Goal: Communication & Community: Connect with others

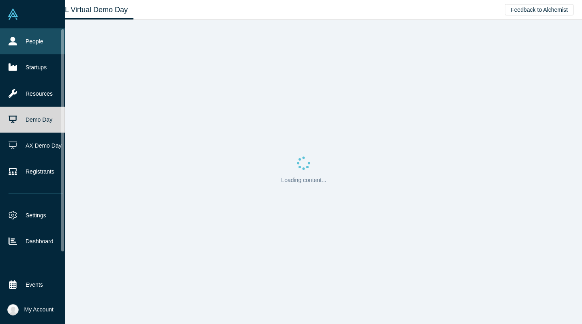
click at [20, 44] on link "People" at bounding box center [35, 41] width 71 height 26
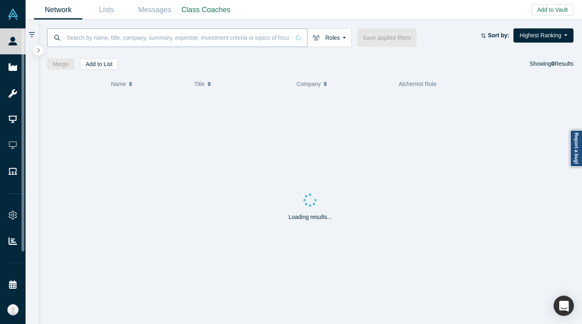
click at [90, 44] on input at bounding box center [178, 37] width 224 height 19
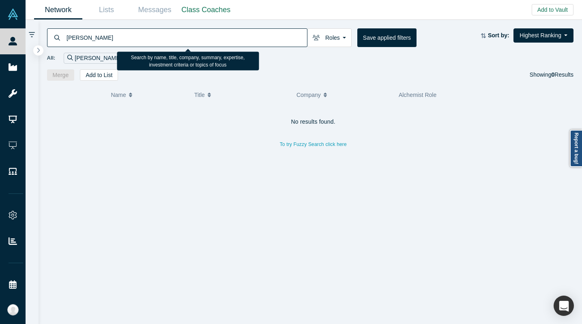
click at [89, 36] on input "Rachel Korn" at bounding box center [186, 37] width 241 height 19
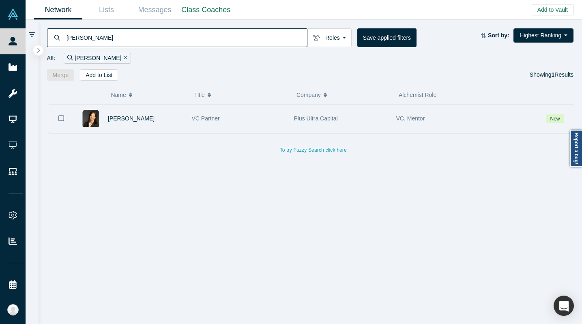
type input "Rachel corn"
click at [246, 120] on div "VC Partner" at bounding box center [239, 119] width 94 height 28
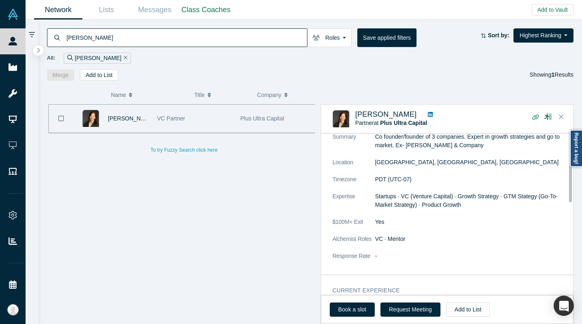
scroll to position [144, 0]
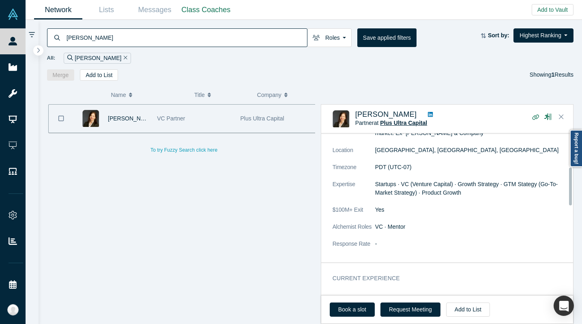
click at [413, 123] on span "Plus Ultra Capital" at bounding box center [403, 123] width 47 height 6
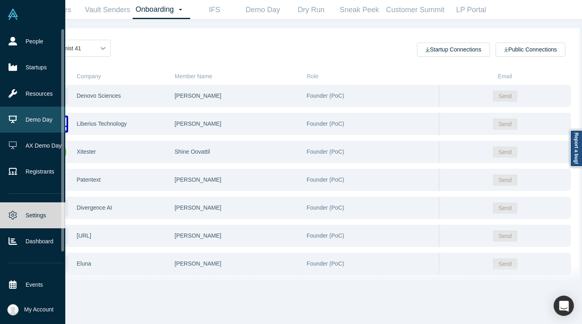
click at [40, 118] on link "Demo Day" at bounding box center [35, 120] width 71 height 26
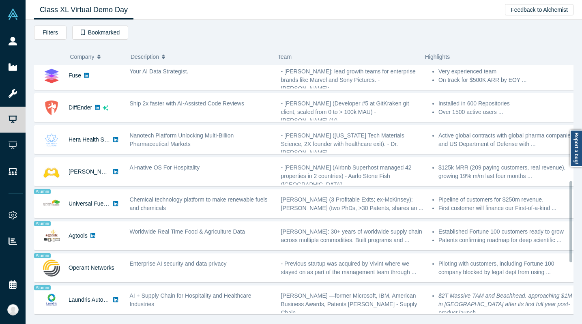
scroll to position [519, 0]
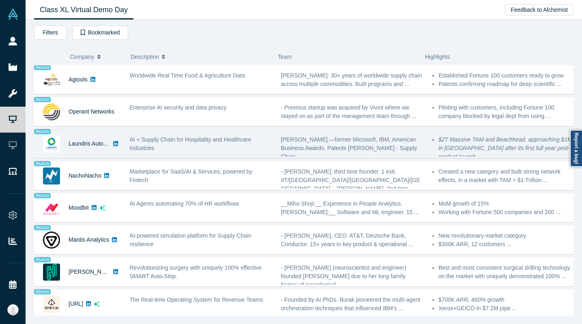
click at [211, 147] on div "AI + Supply Chain for Hospitality and Healthcare Industries" at bounding box center [200, 144] width 151 height 26
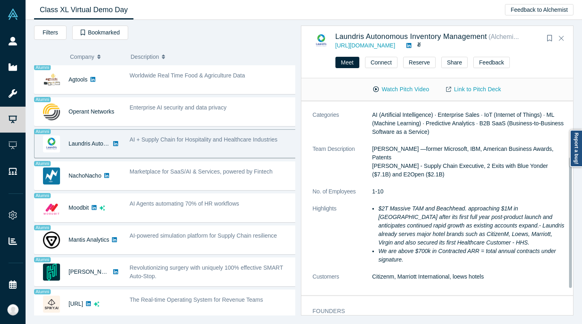
scroll to position [0, 0]
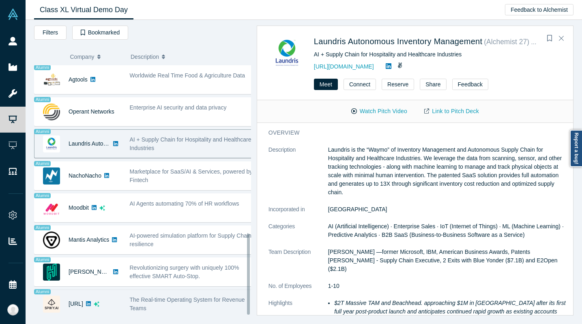
click at [180, 303] on div "The Real-time Operating System for Revenue Teams" at bounding box center [191, 304] width 123 height 17
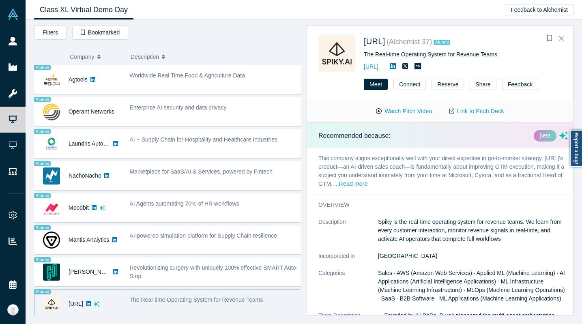
scroll to position [123, 0]
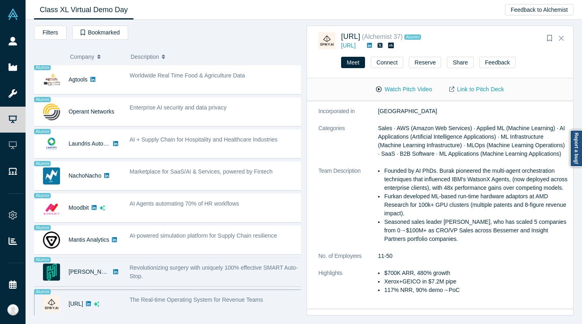
click at [179, 264] on span "Revolutionizing surgery with uniquely 100% effective SMART Auto-Stop." at bounding box center [214, 271] width 168 height 15
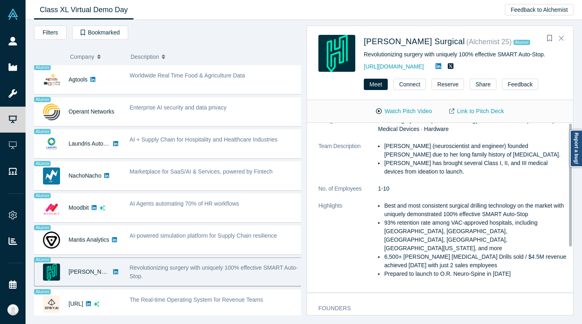
scroll to position [0, 0]
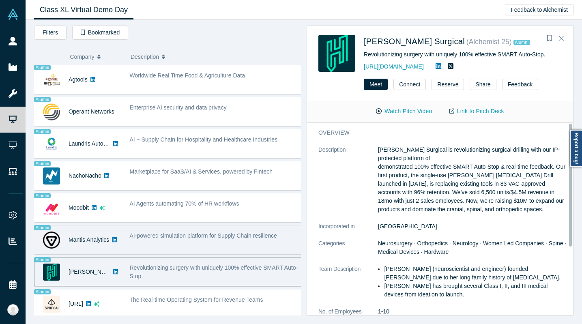
click at [184, 236] on div "AI-powered simulation platform for Supply Chain resilience" at bounding box center [215, 240] width 181 height 26
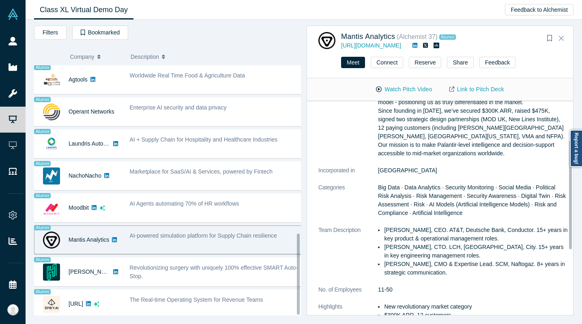
scroll to position [206, 0]
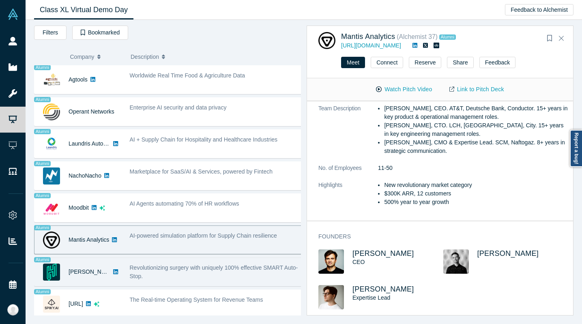
click at [201, 272] on div "Revolutionizing surgery with uniquely 100% effective SMART Auto-Stop." at bounding box center [216, 272] width 173 height 17
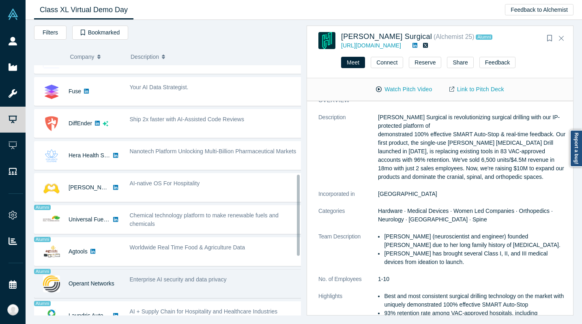
scroll to position [336, 0]
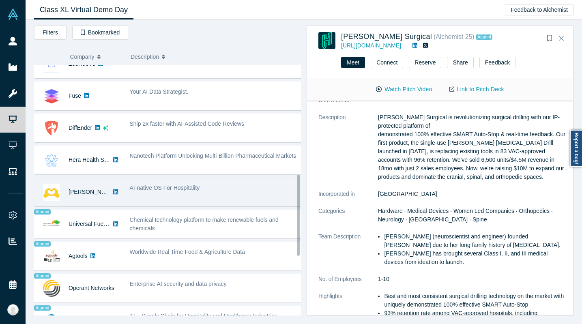
click at [178, 195] on div "AI-native OS For Hospitality" at bounding box center [215, 192] width 181 height 26
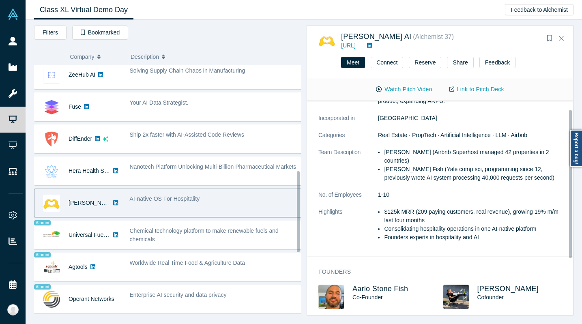
scroll to position [0, 0]
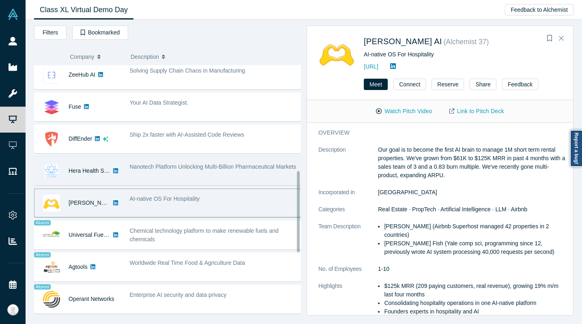
click at [201, 167] on span "Nanotech Platform Unlocking Multi-Billion Pharmaceutical Markets" at bounding box center [213, 166] width 167 height 6
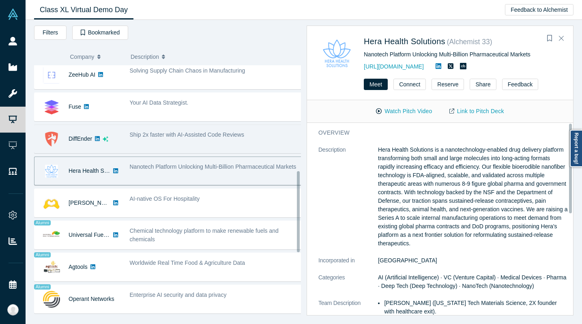
click at [204, 142] on div "Ship 2x faster with AI-Assisted Code Reviews" at bounding box center [215, 139] width 181 height 26
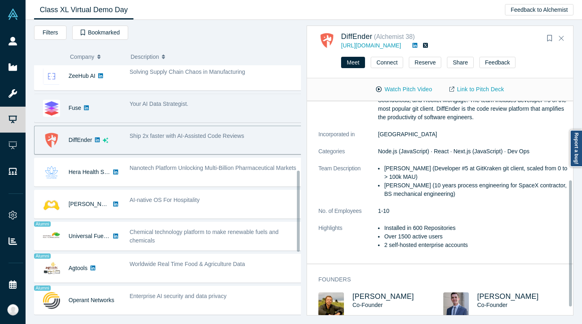
scroll to position [324, 0]
click at [205, 110] on div "Your AI Data Strategist." at bounding box center [215, 109] width 181 height 26
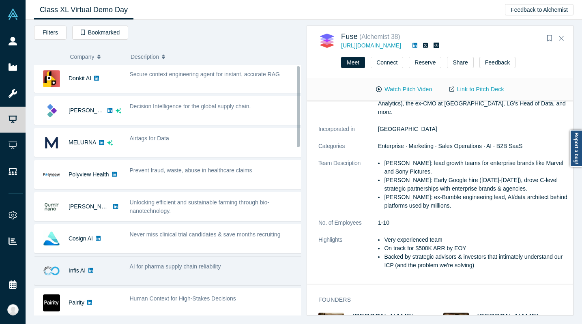
scroll to position [0, 0]
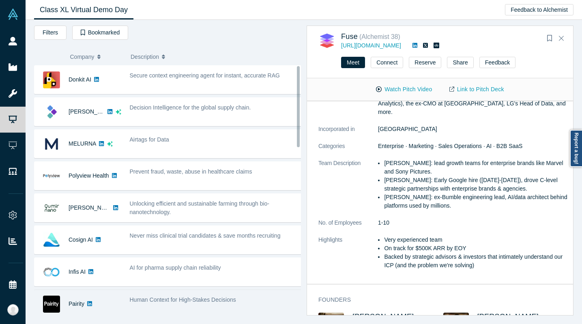
click at [221, 294] on div "Human Context for High-Stakes Decisions" at bounding box center [215, 304] width 181 height 26
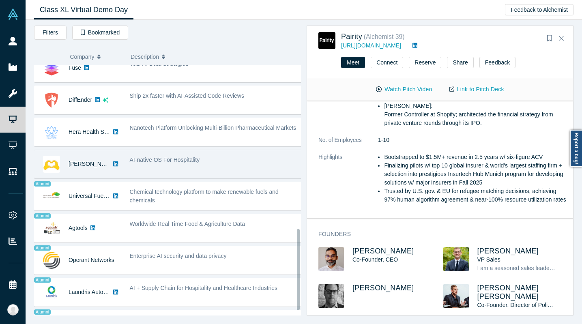
scroll to position [519, 0]
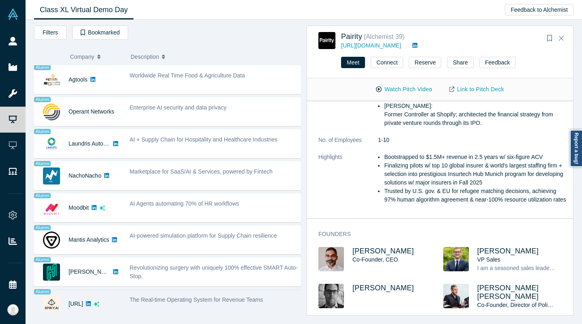
click at [169, 296] on span "The Real-time Operating System for Revenue Teams" at bounding box center [196, 299] width 133 height 6
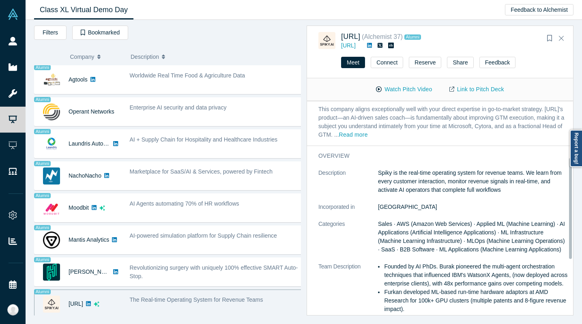
scroll to position [128, 0]
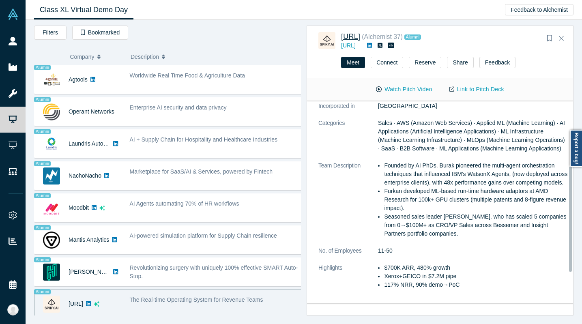
click at [350, 38] on span "Spiky.ai" at bounding box center [350, 36] width 19 height 8
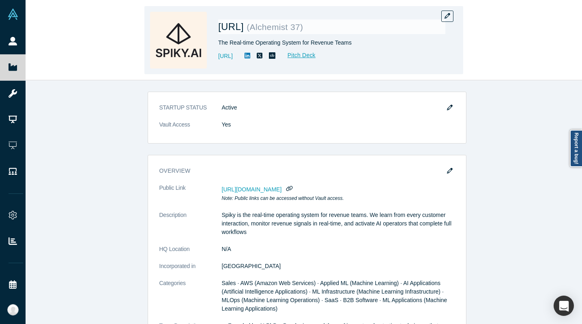
click at [232, 19] on div "Spiky.ai ( Alchemist 37 ) The Real-time Operating System for Revenue Teams http…" at bounding box center [331, 40] width 227 height 57
click at [240, 29] on span "Spiky.ai" at bounding box center [232, 26] width 28 height 11
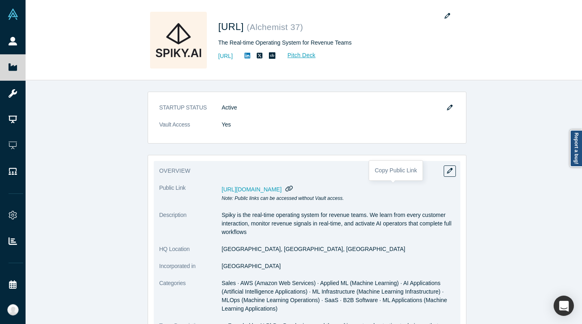
click at [293, 186] on icon "button" at bounding box center [289, 188] width 8 height 6
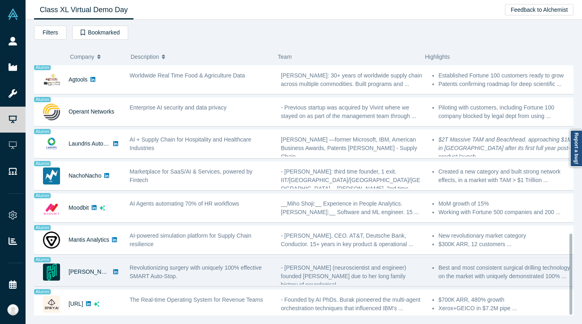
scroll to position [519, 0]
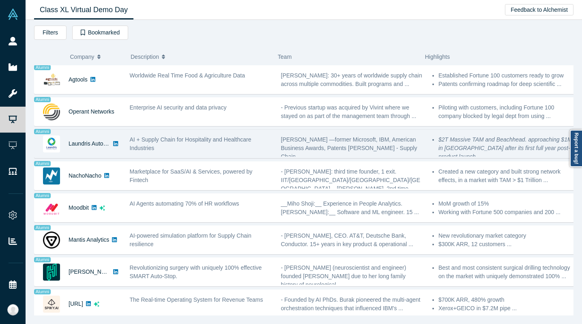
click at [170, 139] on div "AI + Supply Chain for Hospitality and Healthcare Industries" at bounding box center [201, 143] width 143 height 17
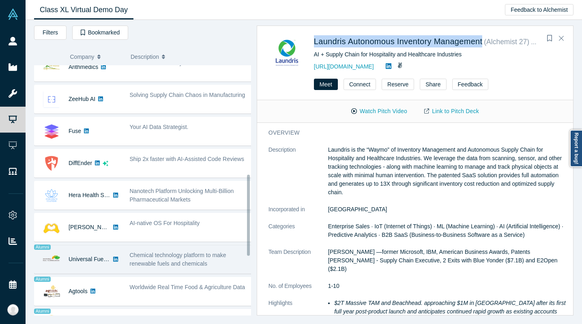
scroll to position [412, 0]
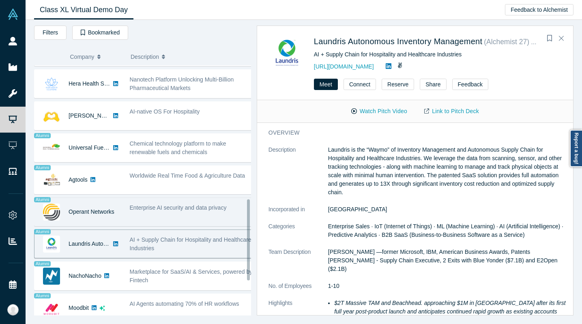
click at [168, 215] on div "Enterprise AI security and data privacy" at bounding box center [190, 212] width 131 height 26
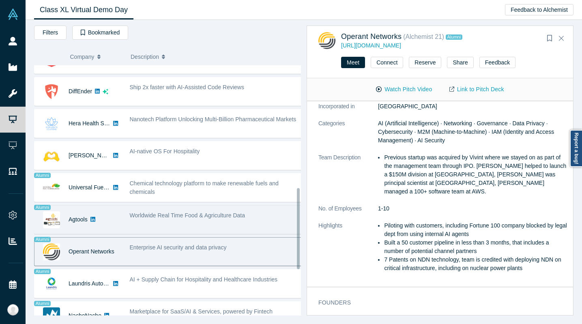
scroll to position [370, 0]
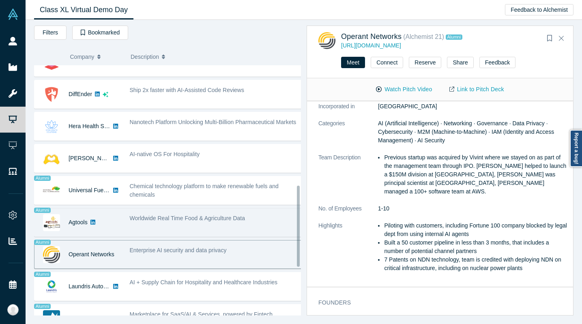
click at [189, 218] on span "Worldwide Real Time Food & Agriculture Data" at bounding box center [188, 218] width 116 height 6
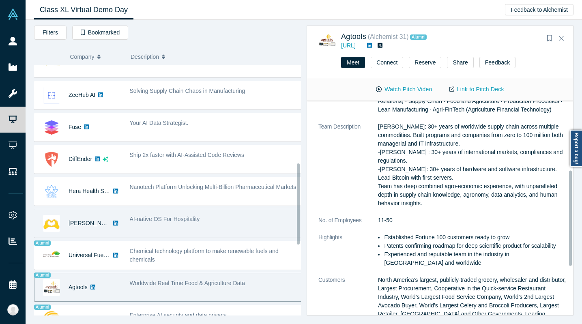
scroll to position [301, 0]
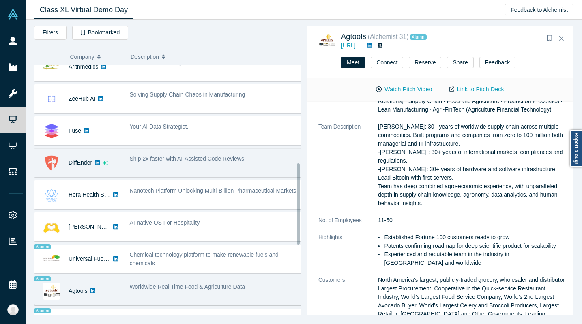
click at [181, 164] on div "Ship 2x faster with AI-Assisted Code Reviews" at bounding box center [215, 163] width 181 height 26
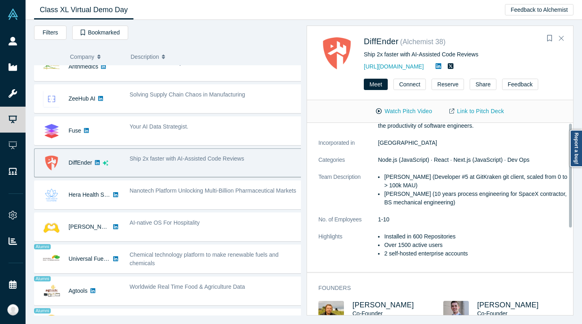
scroll to position [147, 0]
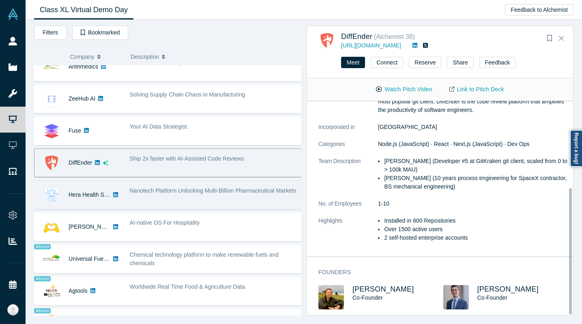
click at [175, 188] on span "Nanotech Platform Unlocking Multi-Billion Pharmaceutical Markets" at bounding box center [213, 190] width 167 height 6
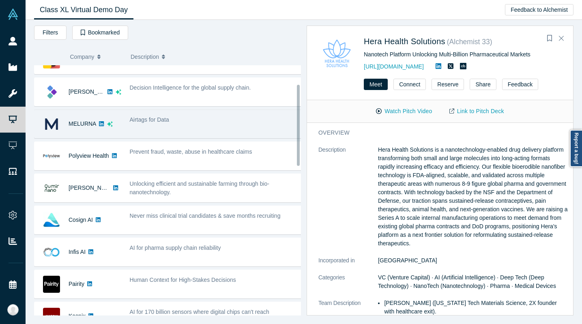
scroll to position [3, 0]
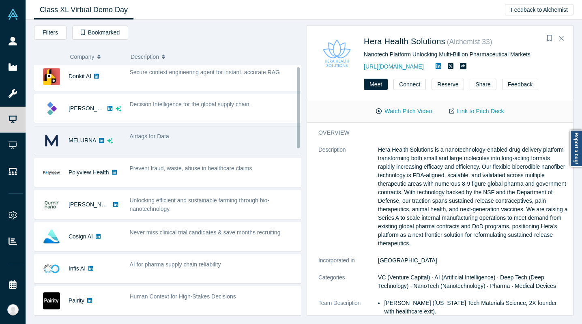
click at [182, 136] on div "Airtags for Data" at bounding box center [216, 136] width 173 height 9
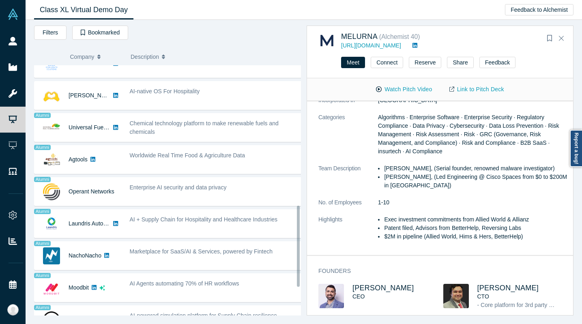
scroll to position [262, 0]
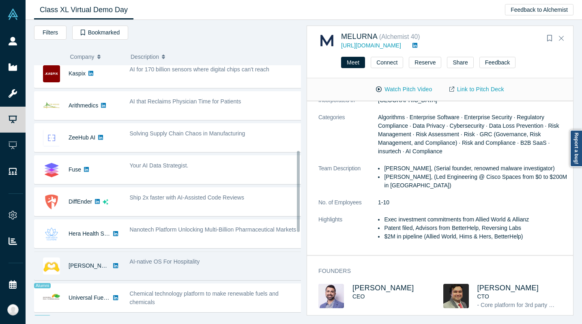
click at [171, 268] on div "AI-native OS For Hospitality" at bounding box center [215, 266] width 181 height 26
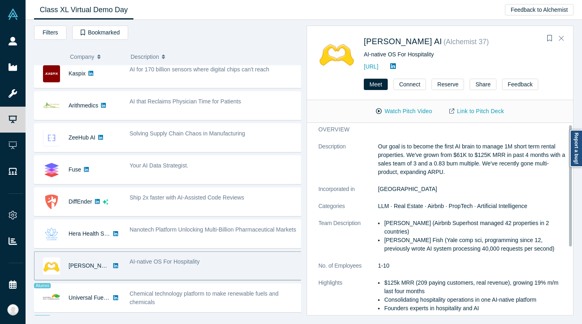
scroll to position [0, 0]
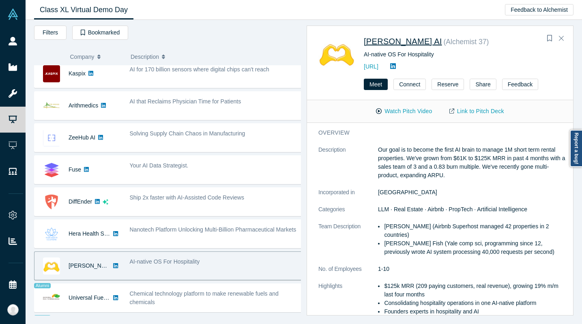
click at [386, 40] on span "Besty AI" at bounding box center [403, 41] width 78 height 9
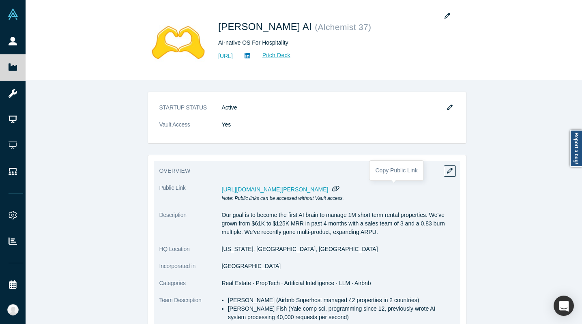
click at [340, 189] on icon "button" at bounding box center [336, 188] width 8 height 6
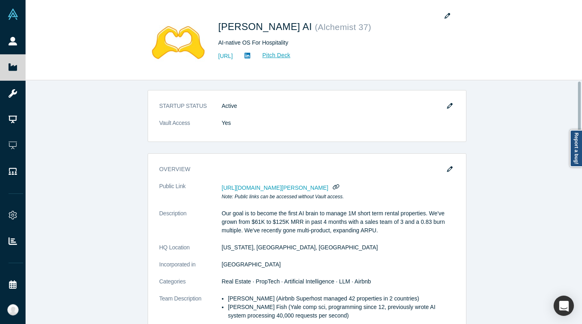
scroll to position [153, 0]
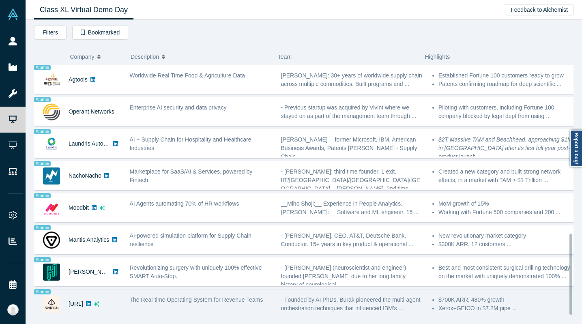
scroll to position [519, 0]
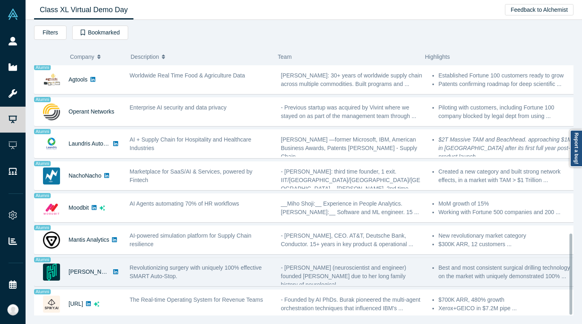
click at [199, 268] on div "Revolutionizing surgery with uniquely 100% effective SMART Auto-Stop." at bounding box center [201, 272] width 143 height 17
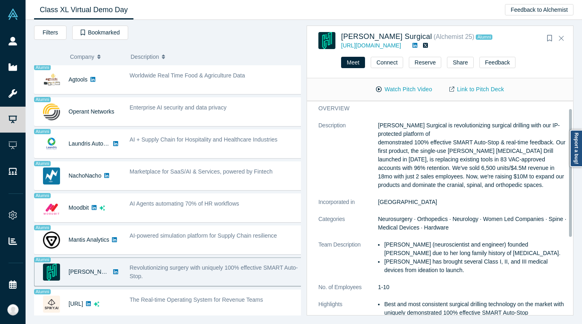
scroll to position [0, 0]
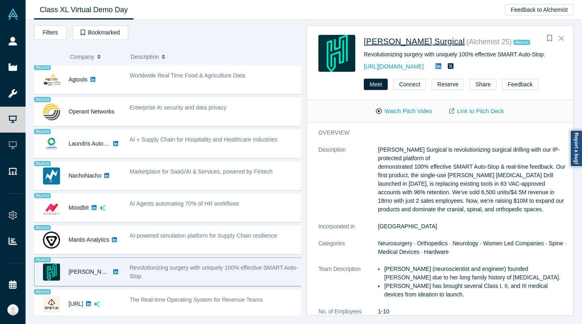
click at [388, 46] on span "Hubly Surgical" at bounding box center [414, 41] width 101 height 9
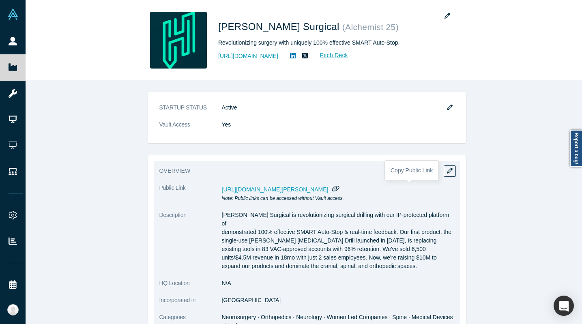
click at [340, 186] on icon "button" at bounding box center [336, 188] width 8 height 6
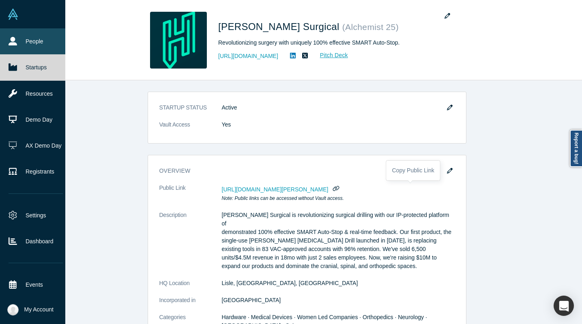
click at [17, 45] on link "People" at bounding box center [35, 41] width 71 height 26
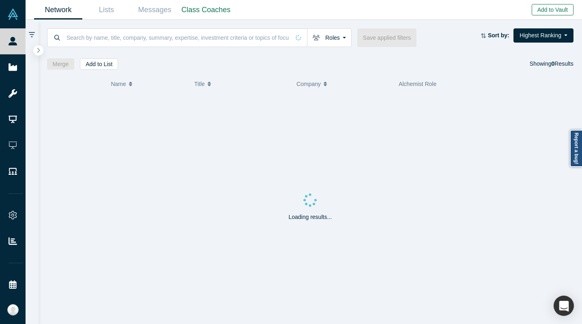
click at [543, 12] on button "Add to Vault" at bounding box center [553, 9] width 42 height 11
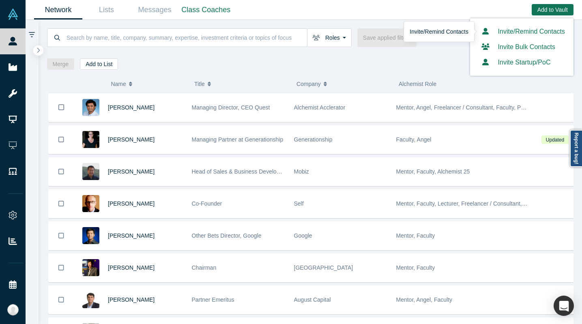
click at [527, 31] on link "Invite/Remind Contacts" at bounding box center [522, 31] width 86 height 7
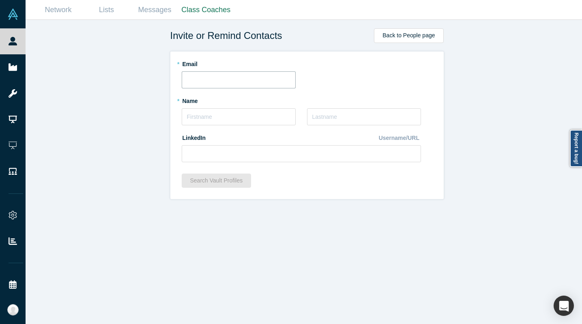
click at [221, 74] on input "text" at bounding box center [239, 79] width 114 height 17
paste input "nickb@northzone.com"
type input "nickb@northzone.com"
click at [245, 114] on input "text" at bounding box center [239, 116] width 114 height 17
type input "Nick"
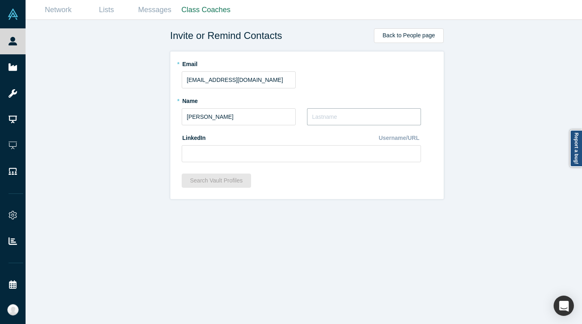
click at [357, 124] on input "text" at bounding box center [364, 116] width 114 height 17
type input "Boesel"
click at [279, 154] on input at bounding box center [301, 153] width 239 height 17
paste input "https://www.linkedin.com/in/nickboesel/"
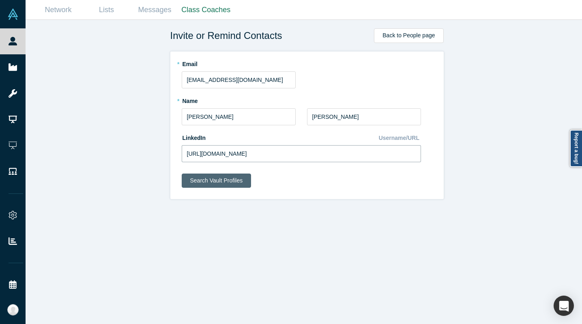
type input "https://www.linkedin.com/in/nickboesel/"
click at [207, 186] on button "Search Vault Profiles" at bounding box center [217, 181] width 70 height 14
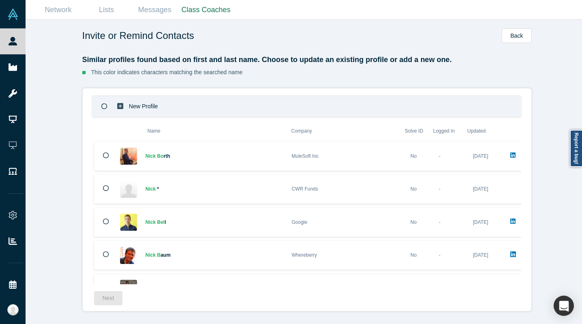
click at [142, 107] on p "New Profile" at bounding box center [143, 106] width 29 height 28
click at [98, 300] on button "Next" at bounding box center [108, 298] width 29 height 14
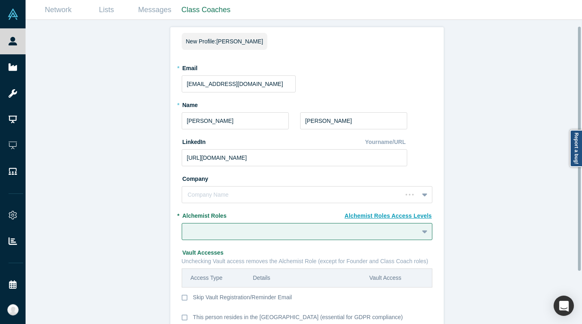
scroll to position [73, 0]
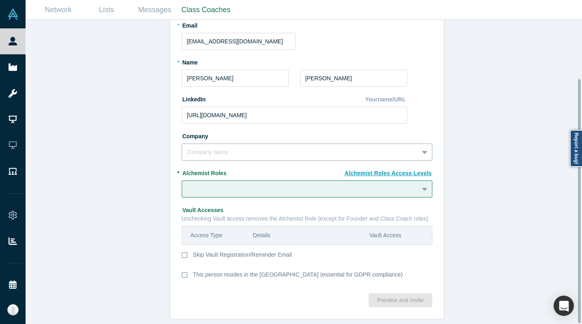
click at [231, 147] on div at bounding box center [300, 152] width 225 height 10
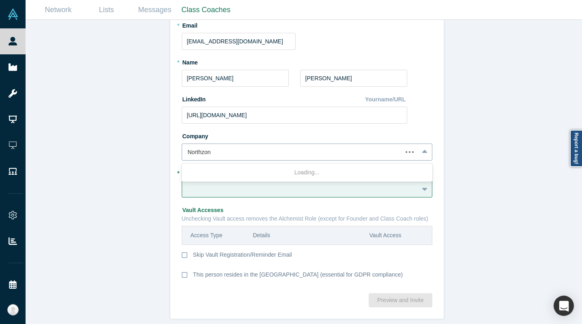
type input "Northzone"
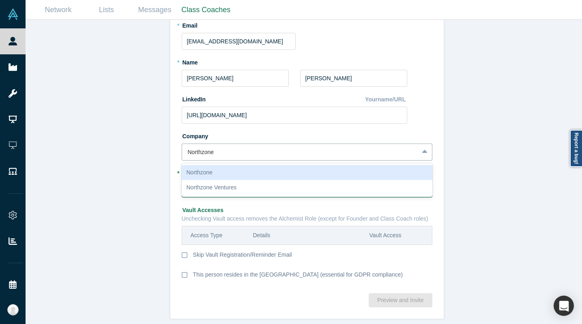
click at [277, 167] on div "Northzone" at bounding box center [307, 172] width 251 height 15
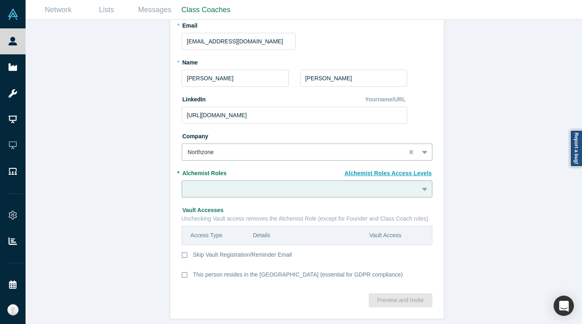
click at [251, 189] on div at bounding box center [300, 188] width 236 height 13
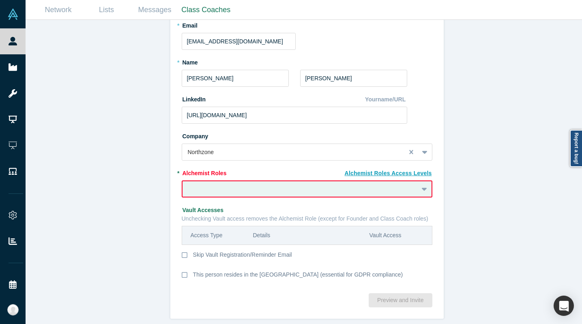
click at [225, 186] on div at bounding box center [300, 189] width 224 height 10
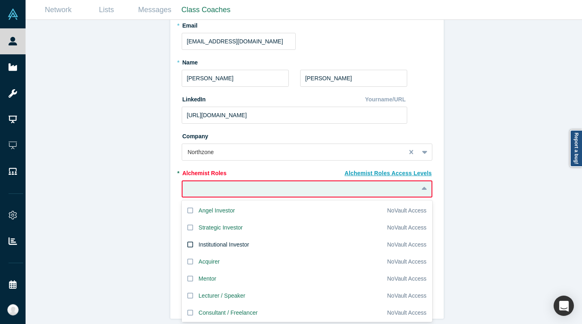
click at [187, 242] on icon at bounding box center [190, 245] width 6 height 6
click at [0, 0] on input "Institutional Investor" at bounding box center [0, 0] width 0 height 0
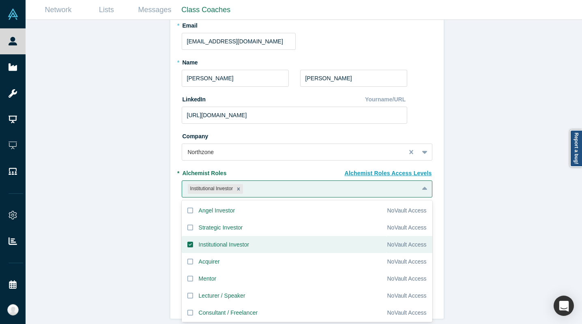
click at [139, 221] on div "Invite or Remind Contacts Back New Profile: Nick Boesel * Email nickb@northzone…" at bounding box center [307, 175] width 562 height 310
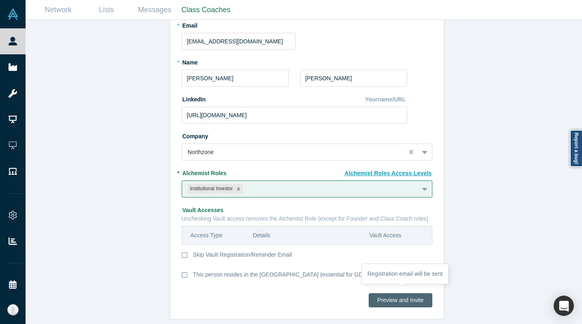
click at [409, 297] on button "Preview and Invite" at bounding box center [400, 300] width 63 height 14
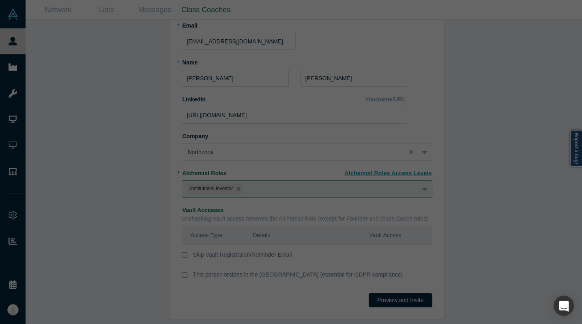
scroll to position [0, 0]
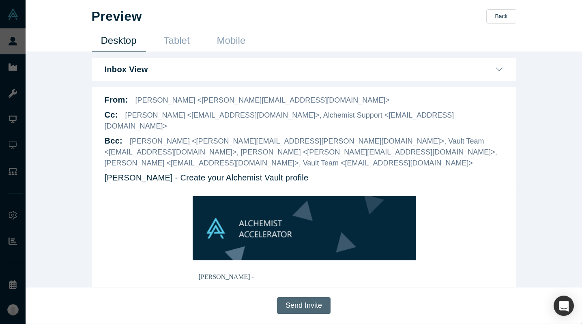
click at [309, 307] on button "Send Invite" at bounding box center [304, 305] width 54 height 17
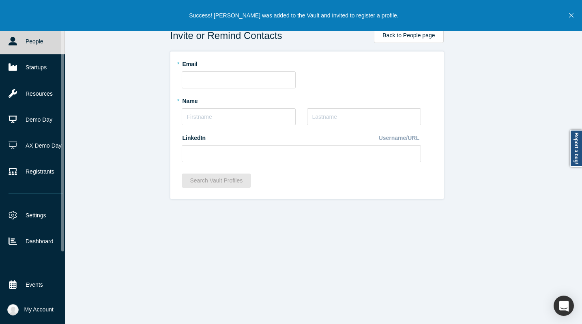
click at [31, 42] on link "People" at bounding box center [35, 41] width 71 height 26
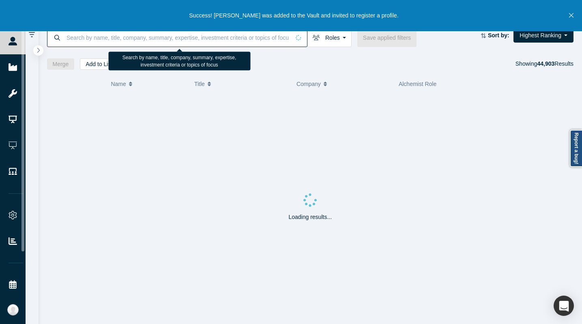
click at [147, 43] on input at bounding box center [178, 37] width 224 height 19
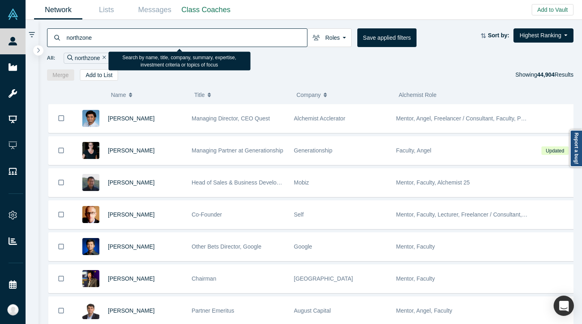
type input "northzone"
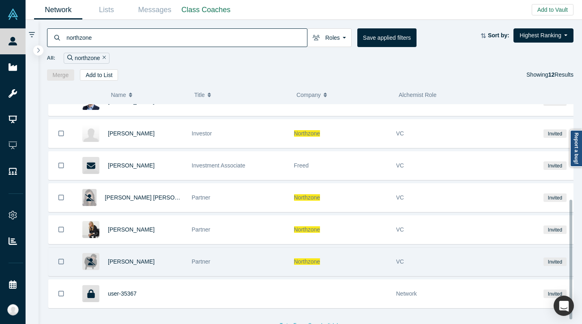
scroll to position [183, 0]
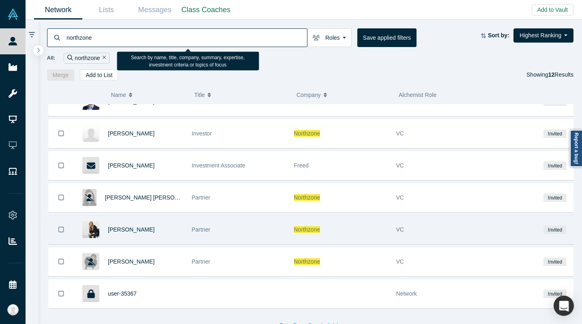
click at [247, 226] on div "Partner" at bounding box center [239, 230] width 94 height 28
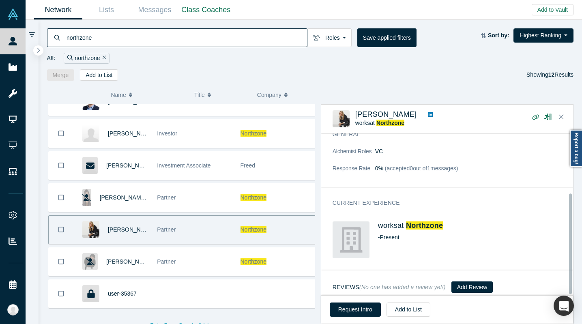
scroll to position [97, 0]
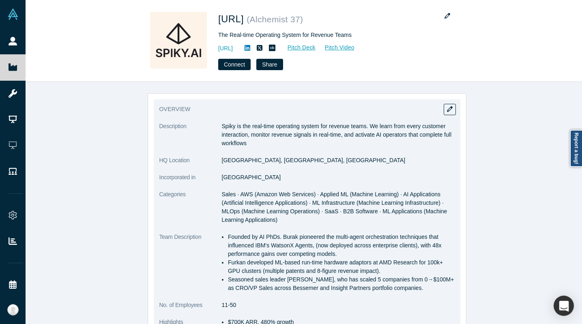
scroll to position [176, 0]
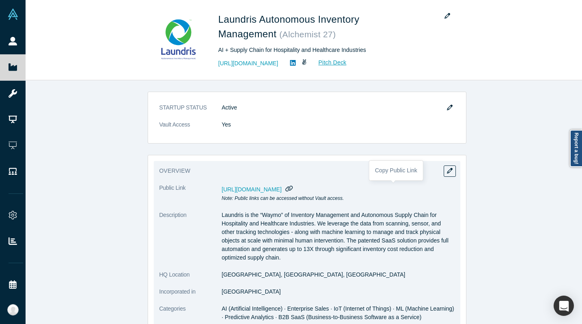
click at [293, 188] on icon "button" at bounding box center [289, 188] width 8 height 6
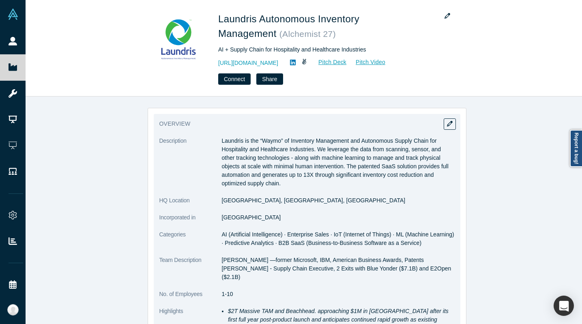
scroll to position [71, 0]
